Goal: Information Seeking & Learning: Learn about a topic

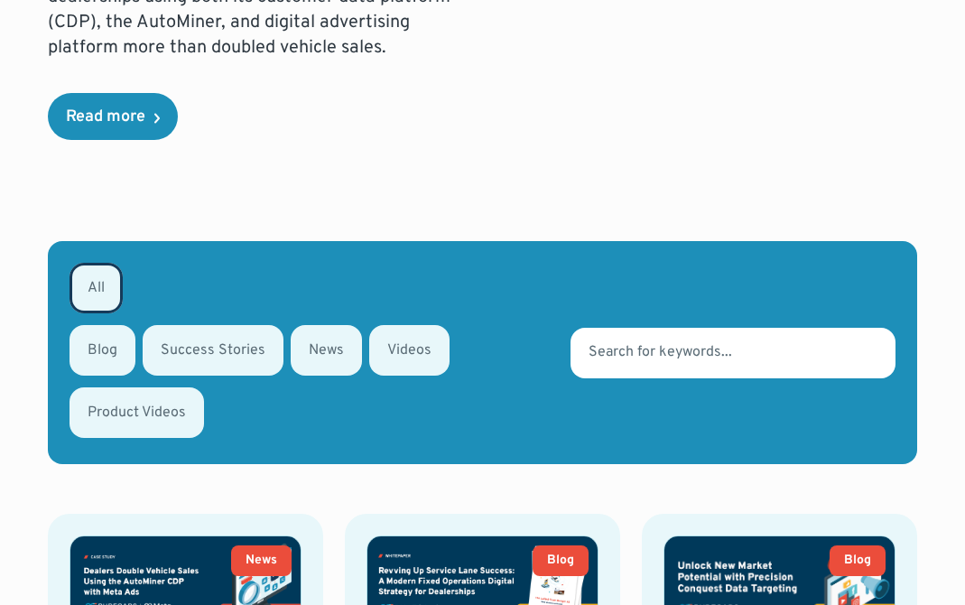
scroll to position [403, 0]
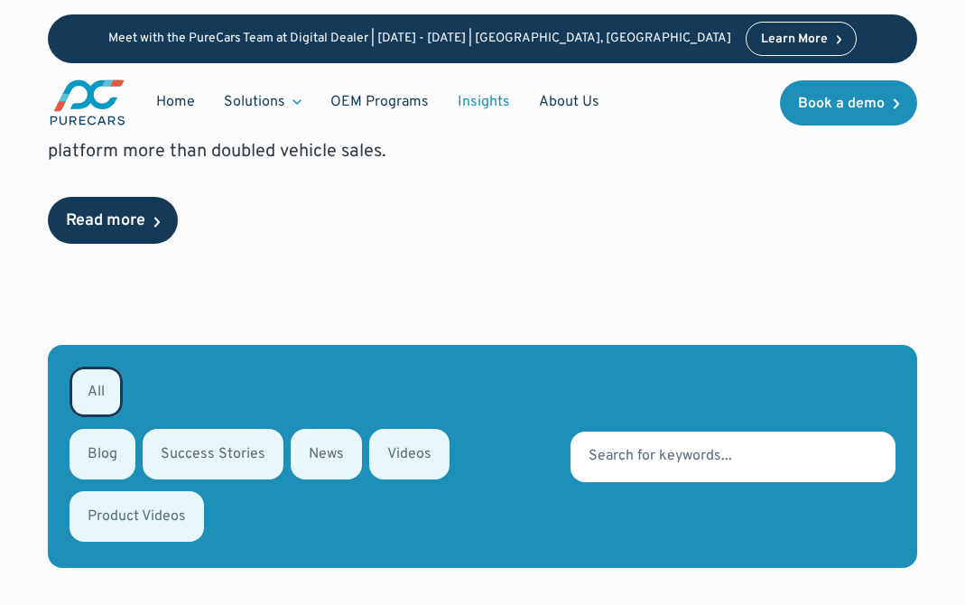
click at [136, 218] on div "Read more" at bounding box center [105, 221] width 79 height 16
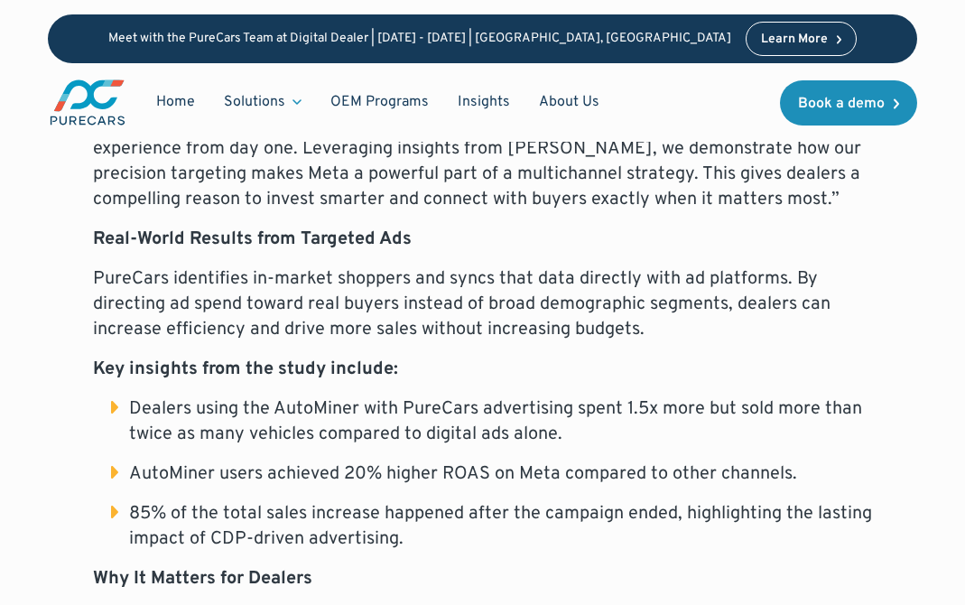
scroll to position [1254, 0]
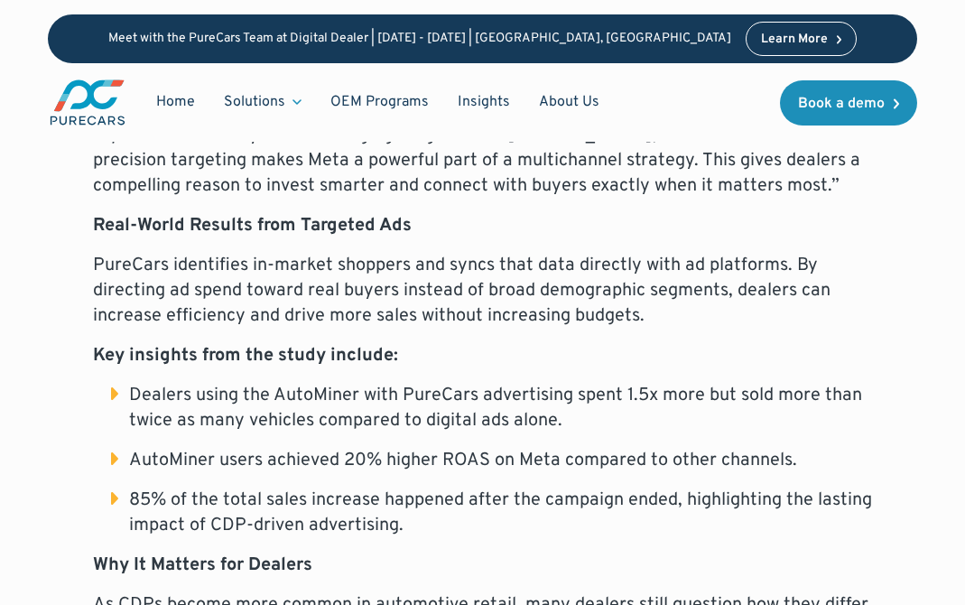
click at [111, 488] on li "85% of the total sales increase happened after the campaign ended, highlighting…" at bounding box center [492, 513] width 762 height 51
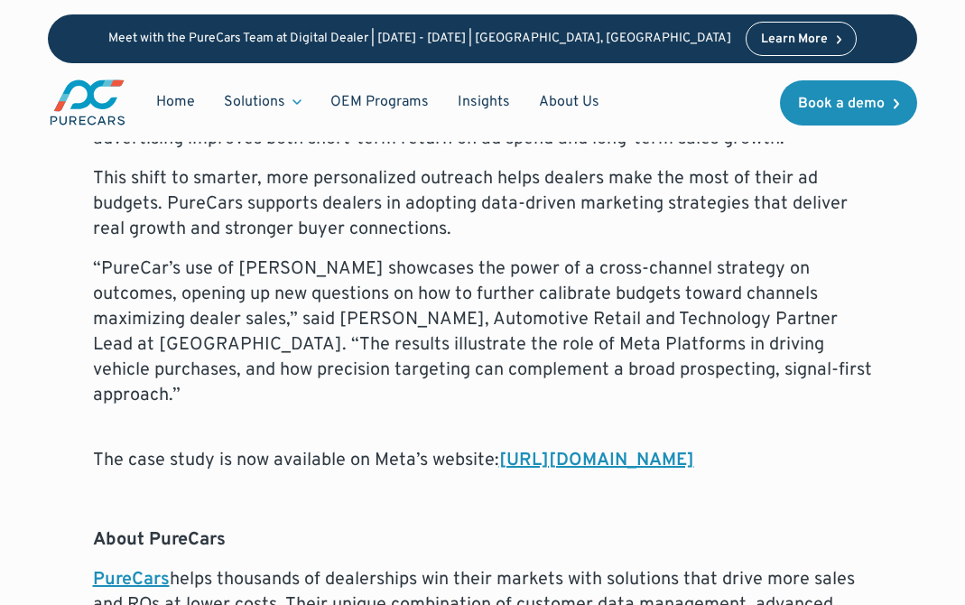
scroll to position [1802, 0]
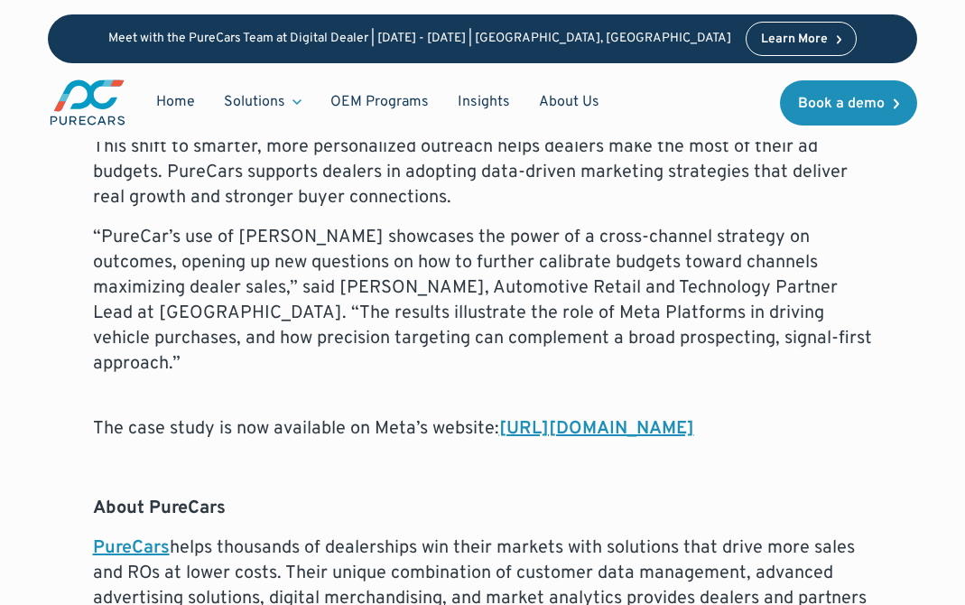
click at [555, 417] on link "https://www.facebook.com/business/measurement/case-studies/purecars" at bounding box center [596, 428] width 195 height 23
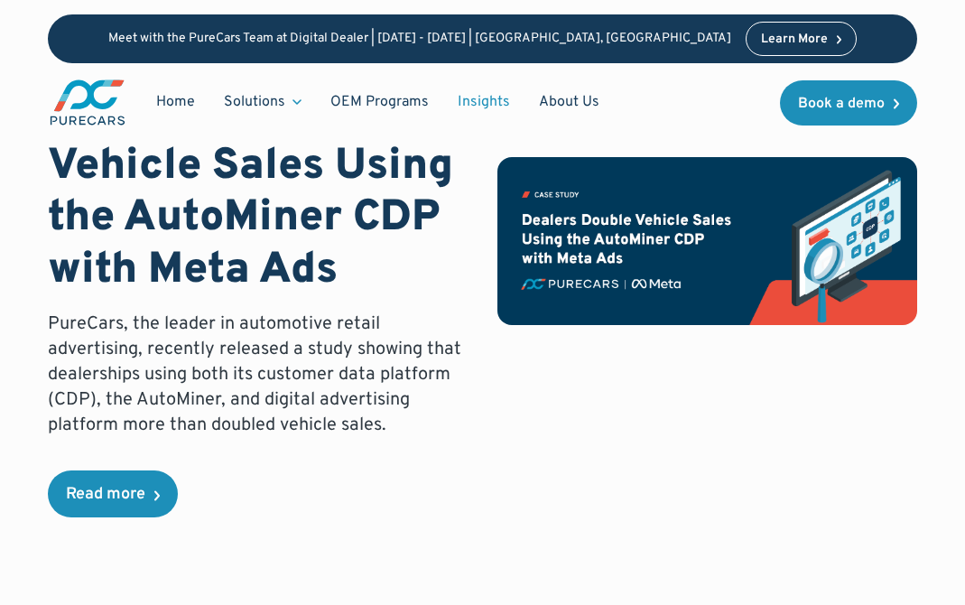
scroll to position [132, 0]
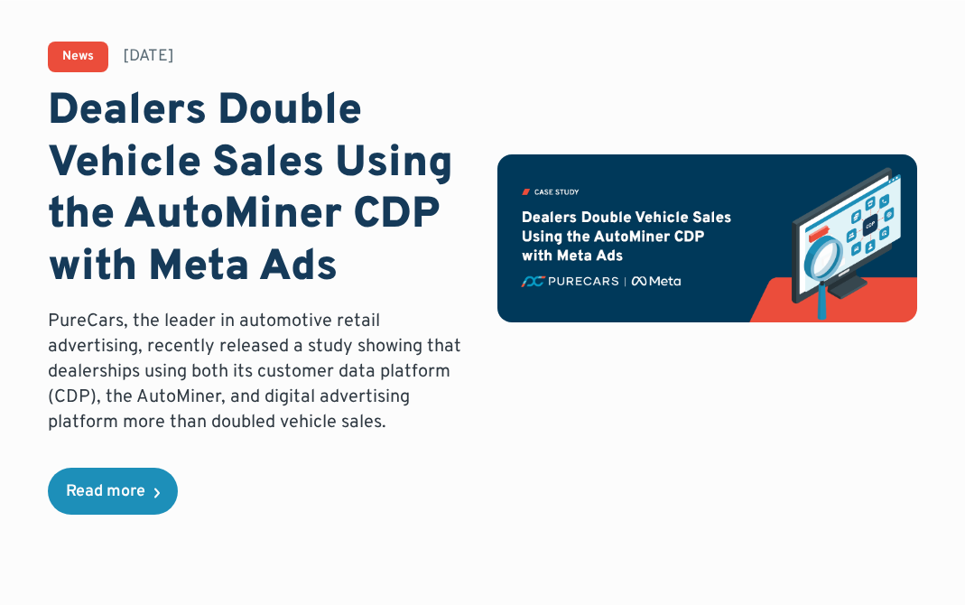
click at [180, 467] on div "News [DATE] Dealers Double Vehicle Sales Using the AutoMiner CDP with Meta Ads …" at bounding box center [482, 278] width 869 height 473
click at [105, 507] on link "Read more" at bounding box center [113, 491] width 130 height 47
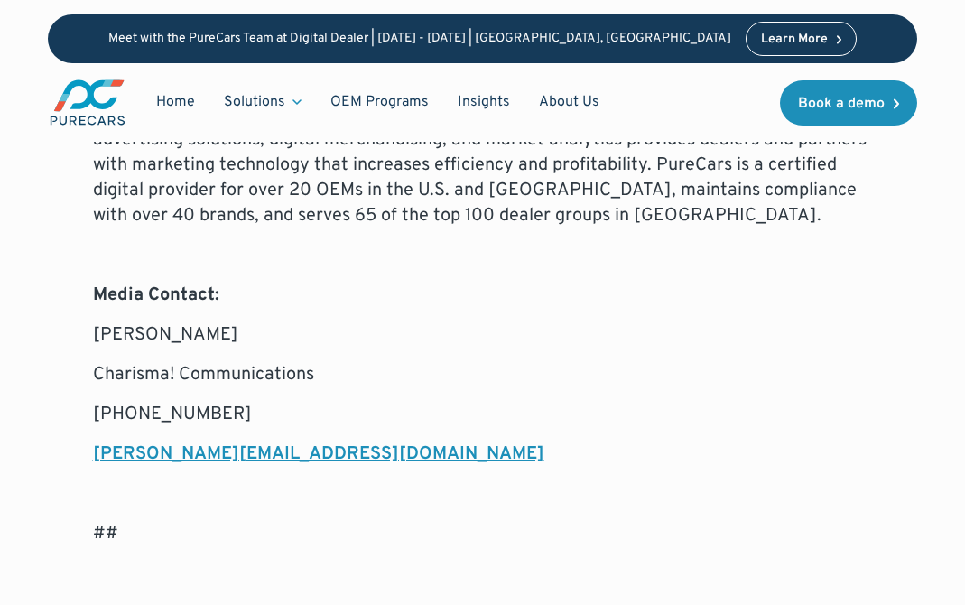
scroll to position [2264, 0]
